Goal: Communication & Community: Answer question/provide support

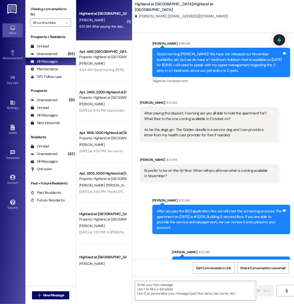
scroll to position [624, 0]
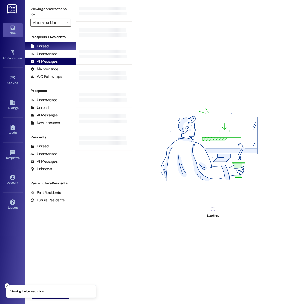
click at [52, 61] on div "All Messages" at bounding box center [43, 61] width 27 height 5
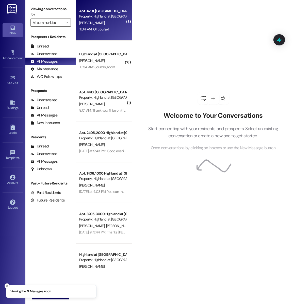
click at [97, 19] on div "Property: Highland at [GEOGRAPHIC_DATA]" at bounding box center [102, 16] width 47 height 5
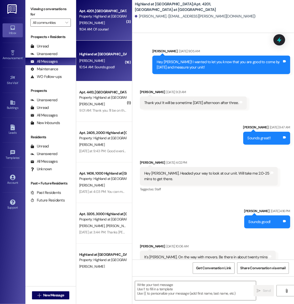
scroll to position [7008, 0]
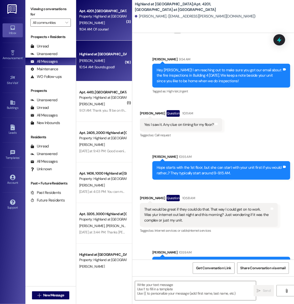
click at [106, 59] on div "[PERSON_NAME]" at bounding box center [103, 61] width 48 height 6
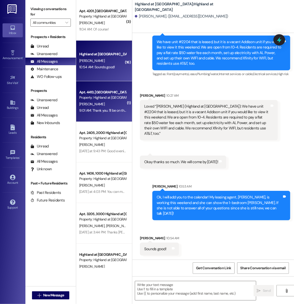
click at [118, 107] on div "9:01 AM: Thank you. I'll be on the look out on my end. 9:01 AM: Thank you. I'll…" at bounding box center [103, 110] width 48 height 6
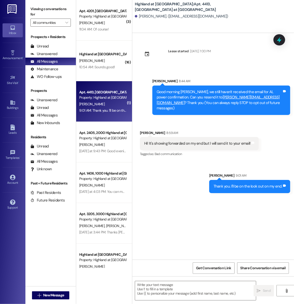
scroll to position [0, 0]
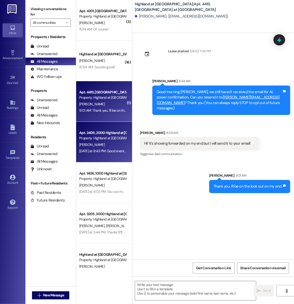
click at [113, 135] on div "Apt. 2405, 2000 Highland at [GEOGRAPHIC_DATA]" at bounding box center [102, 132] width 47 height 5
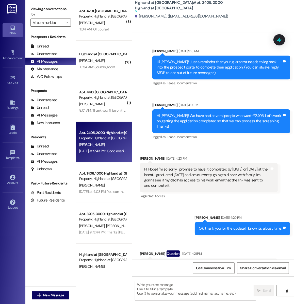
scroll to position [3635, 0]
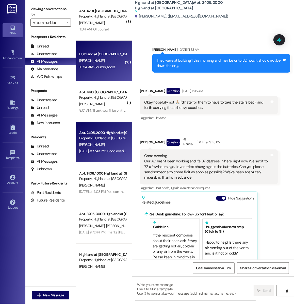
click at [101, 50] on div "Highland at [GEOGRAPHIC_DATA] [PERSON_NAME] 10:54 AM: Sounds good! 10:54 AM: So…" at bounding box center [104, 61] width 56 height 41
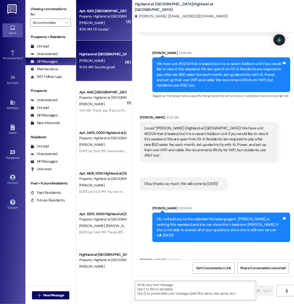
scroll to position [1636, 0]
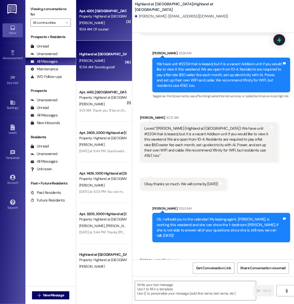
click at [102, 24] on div "T. Marston" at bounding box center [103, 23] width 48 height 6
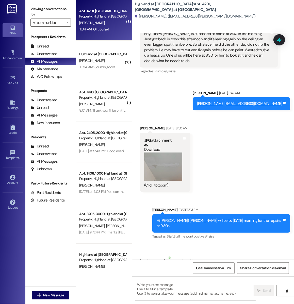
scroll to position [7008, 0]
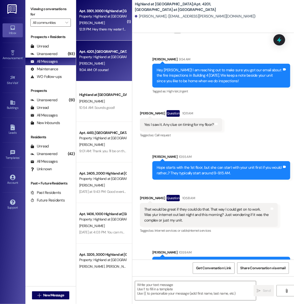
click at [104, 24] on div "T. Bullis" at bounding box center [103, 23] width 48 height 6
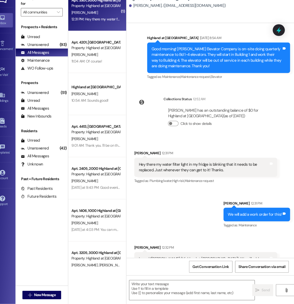
scroll to position [0, 0]
